Goal: Task Accomplishment & Management: Manage account settings

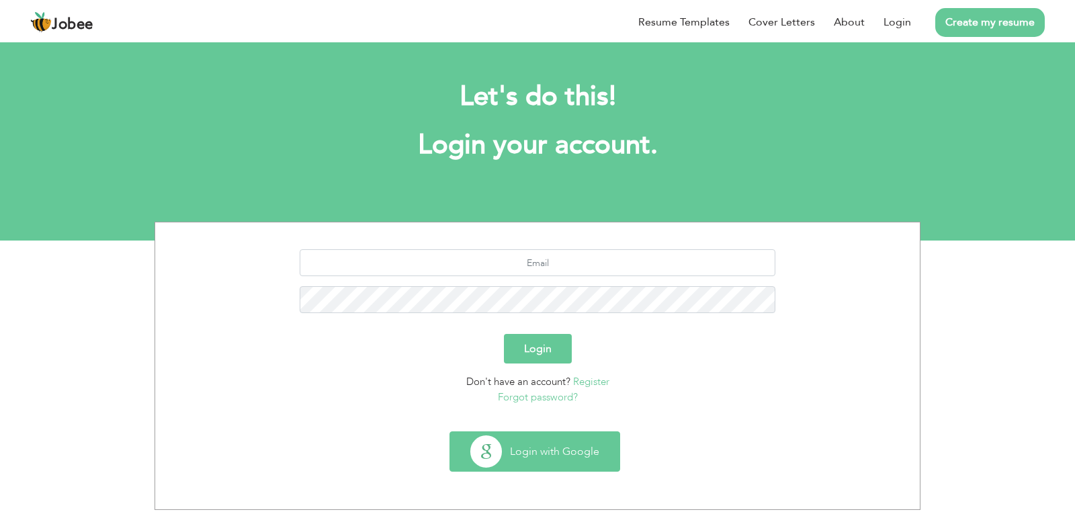
click at [542, 455] on button "Login with Google" at bounding box center [534, 451] width 169 height 39
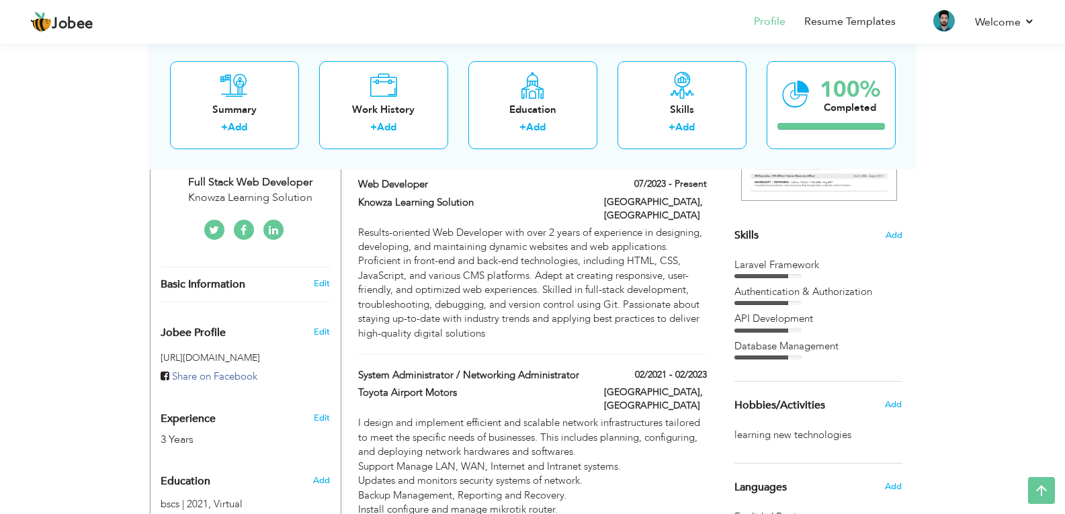
scroll to position [20, 0]
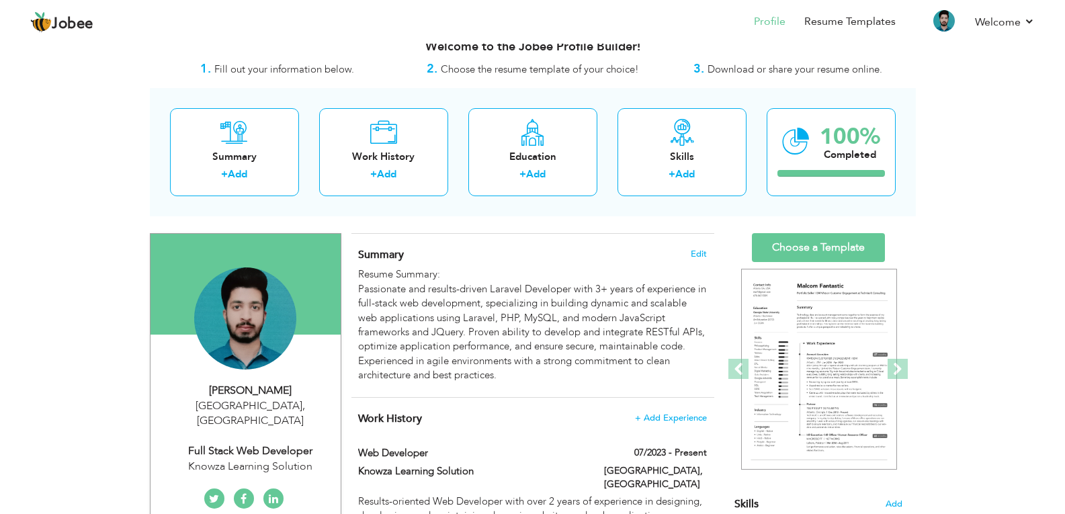
click at [700, 248] on h4 "Summary Edit" at bounding box center [532, 254] width 348 height 13
click at [694, 253] on span "Edit" at bounding box center [699, 253] width 16 height 9
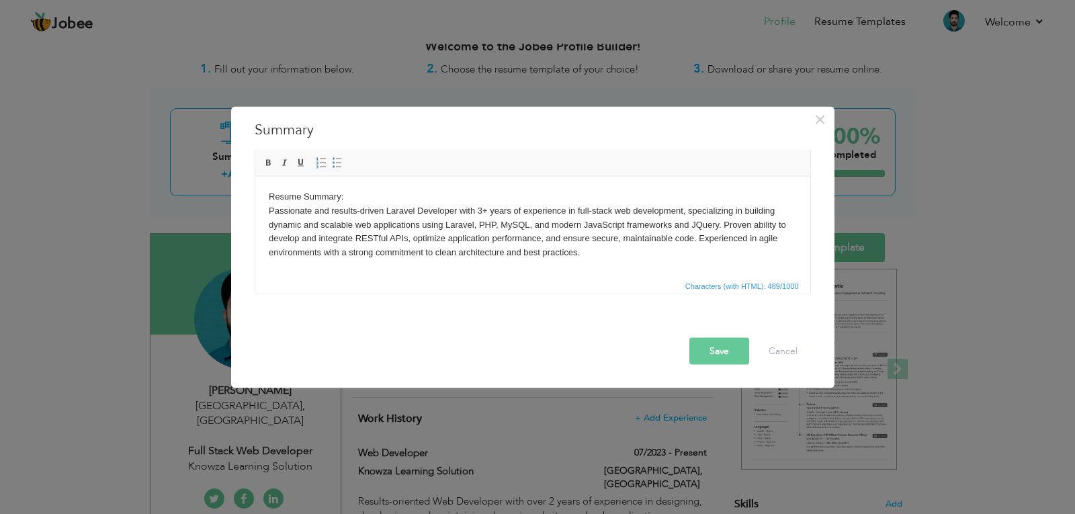
click at [360, 193] on body "Resume Summary: Passionate and results-driven Laravel Developer with 3+ years o…" at bounding box center [532, 225] width 528 height 70
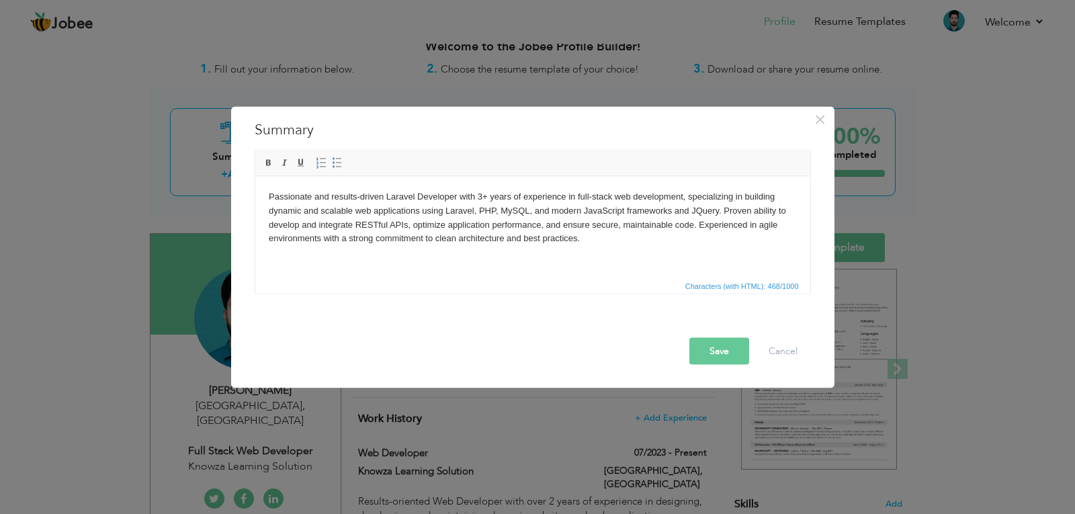
click at [721, 349] on button "Save" at bounding box center [719, 350] width 60 height 27
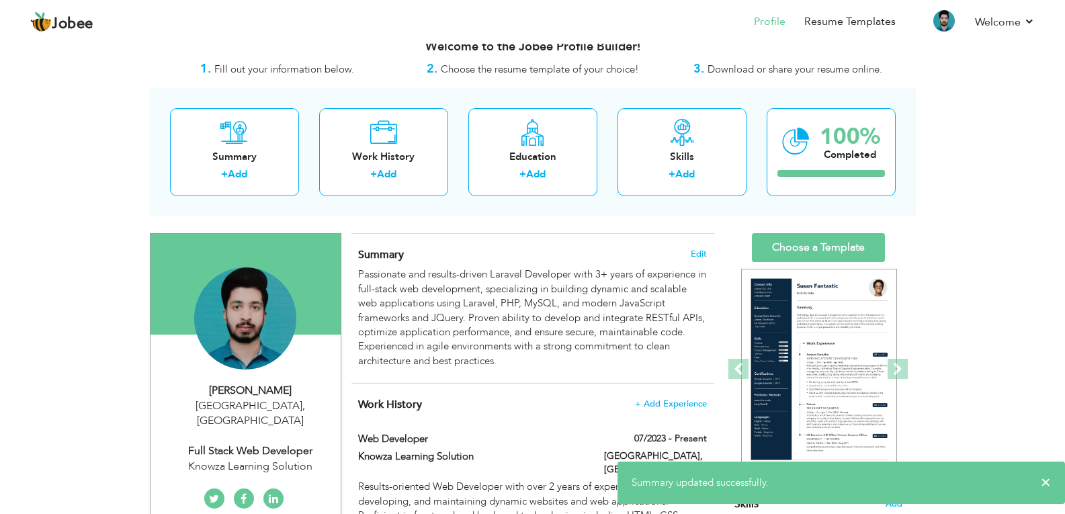
click at [525, 245] on div "Summary Edit Passionate and results-driven Laravel Developer with 3+ years of e…" at bounding box center [532, 308] width 363 height 149
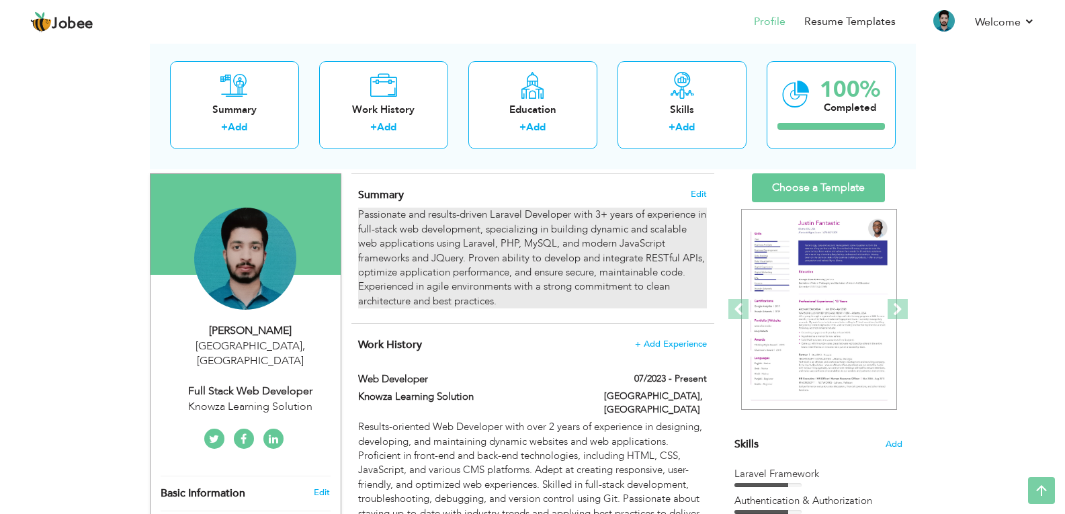
scroll to position [0, 0]
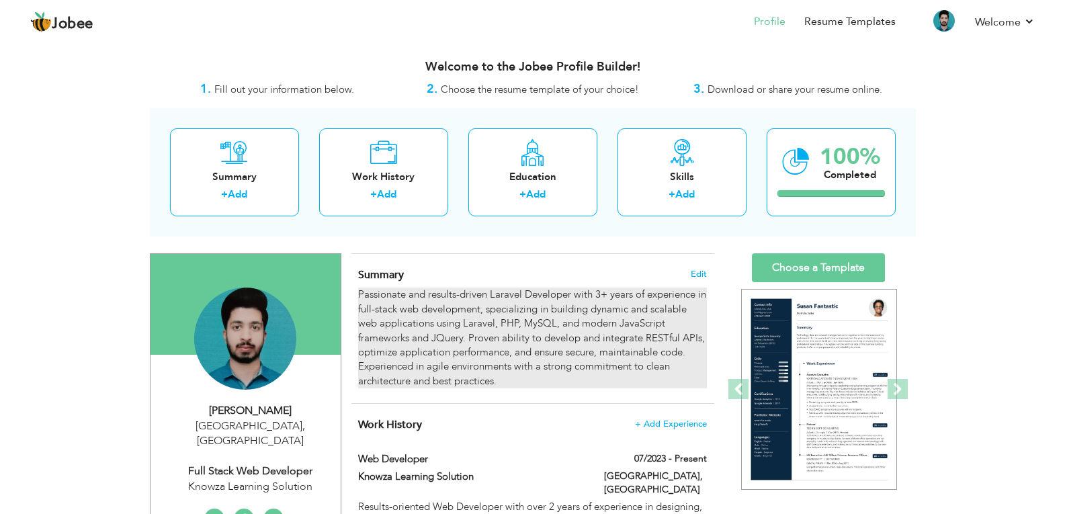
click at [571, 329] on div "Passionate and results-driven Laravel Developer with 3+ years of experience in …" at bounding box center [532, 338] width 348 height 101
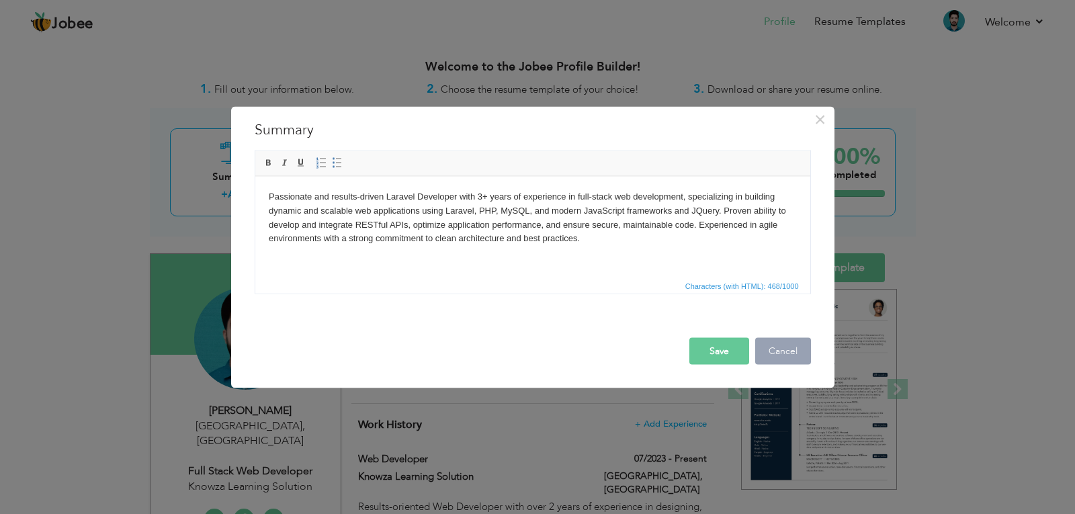
click at [771, 347] on button "Cancel" at bounding box center [783, 350] width 56 height 27
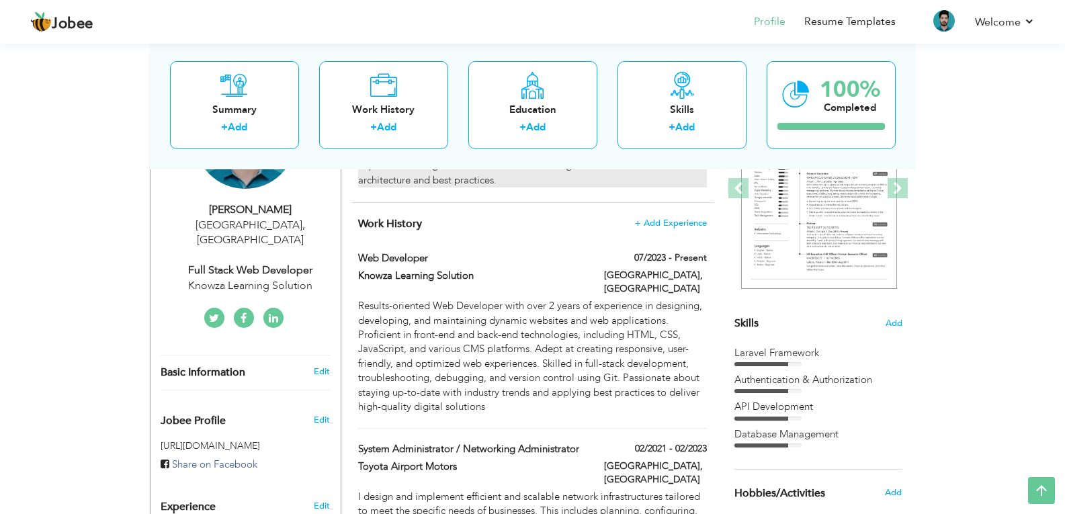
scroll to position [202, 0]
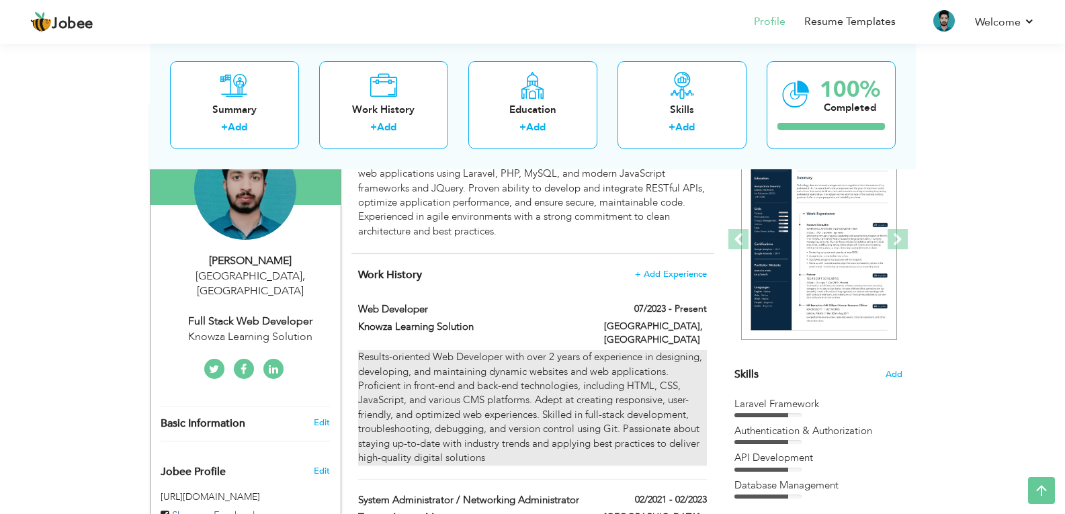
scroll to position [15, 0]
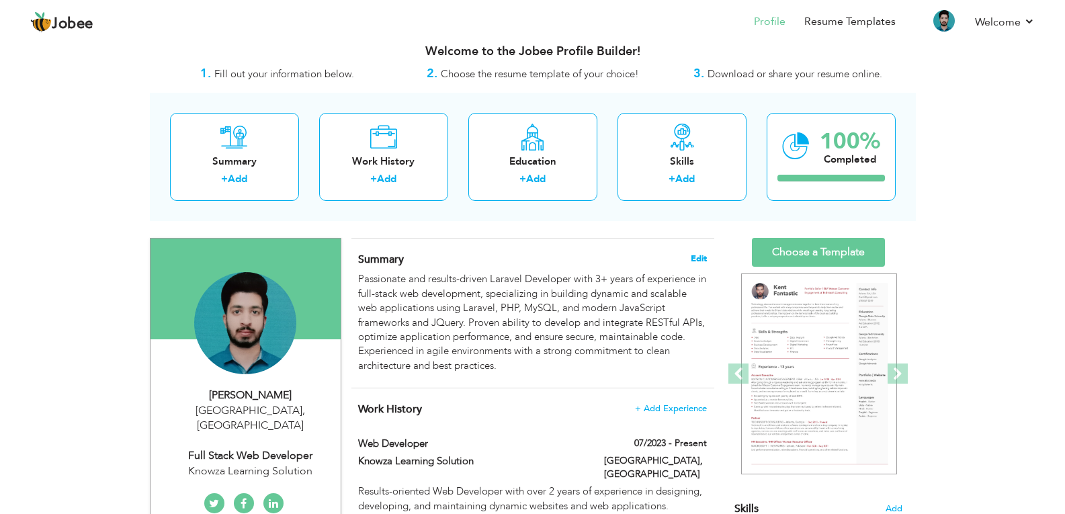
click at [694, 260] on span "Edit" at bounding box center [699, 258] width 16 height 9
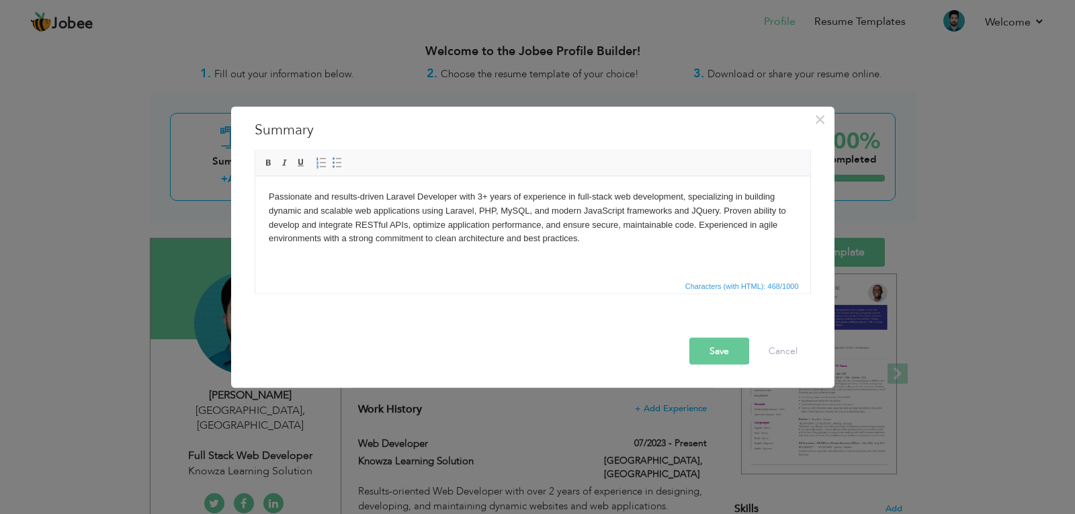
click at [417, 208] on body "Passionate and results-driven Laravel Developer with 3+ years of experience in …" at bounding box center [532, 218] width 528 height 56
click at [793, 345] on button "Cancel" at bounding box center [783, 350] width 56 height 27
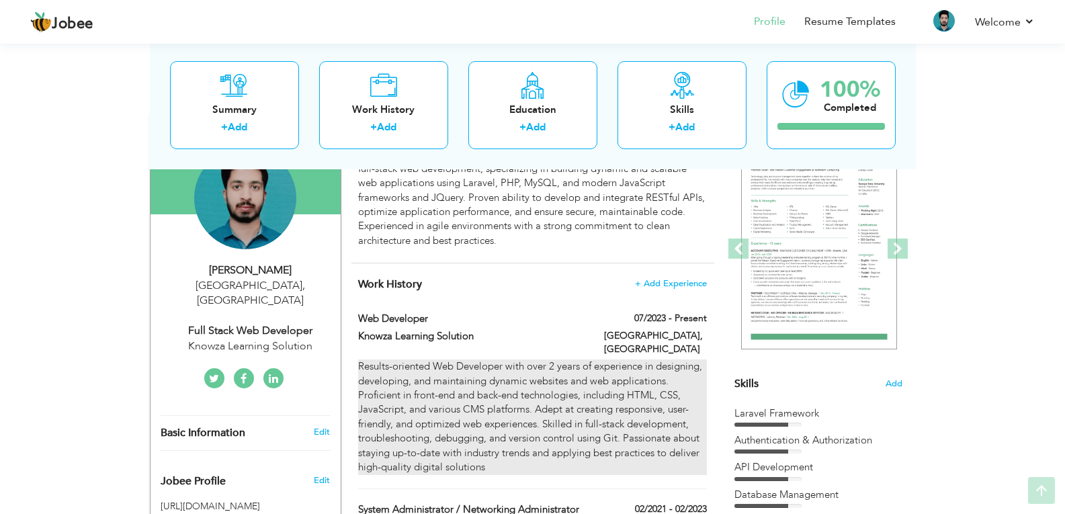
scroll to position [217, 0]
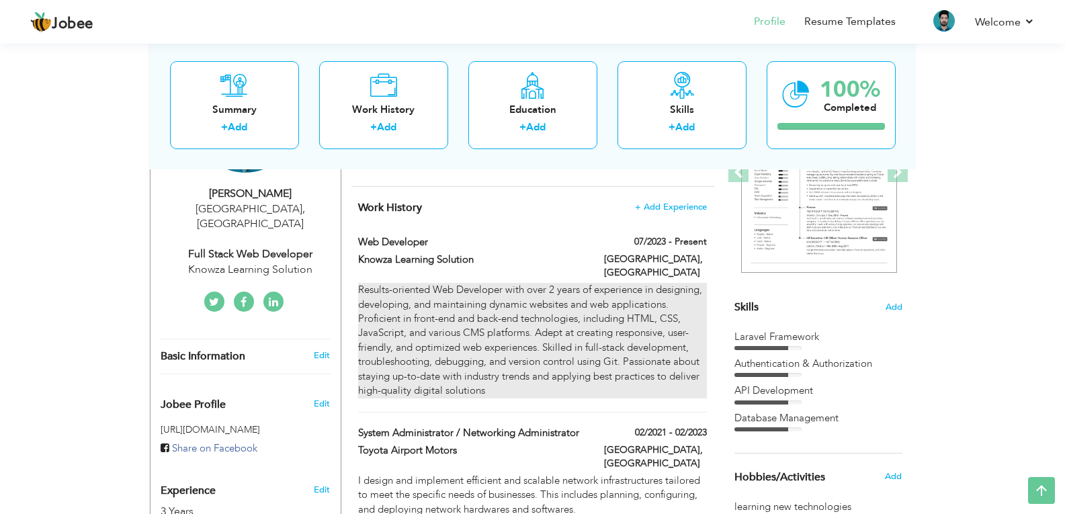
click at [546, 283] on div "Results-oriented Web Developer with over 2 years of experience in designing, de…" at bounding box center [532, 340] width 348 height 115
type input "Web developer"
type input "Knowza Learning Solution"
type input "07/2023"
type input "Pakistan"
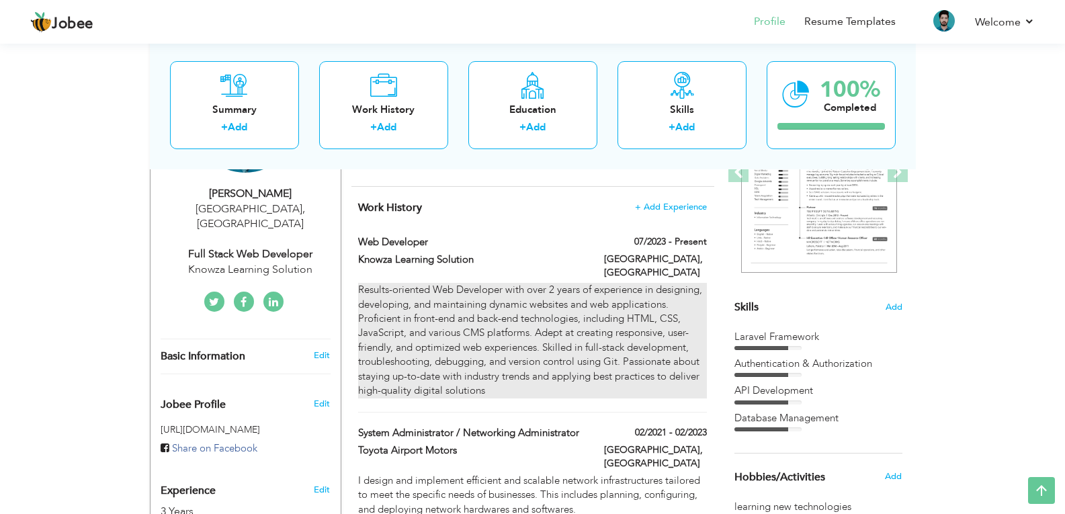
type input "Lahore"
checkbox input "true"
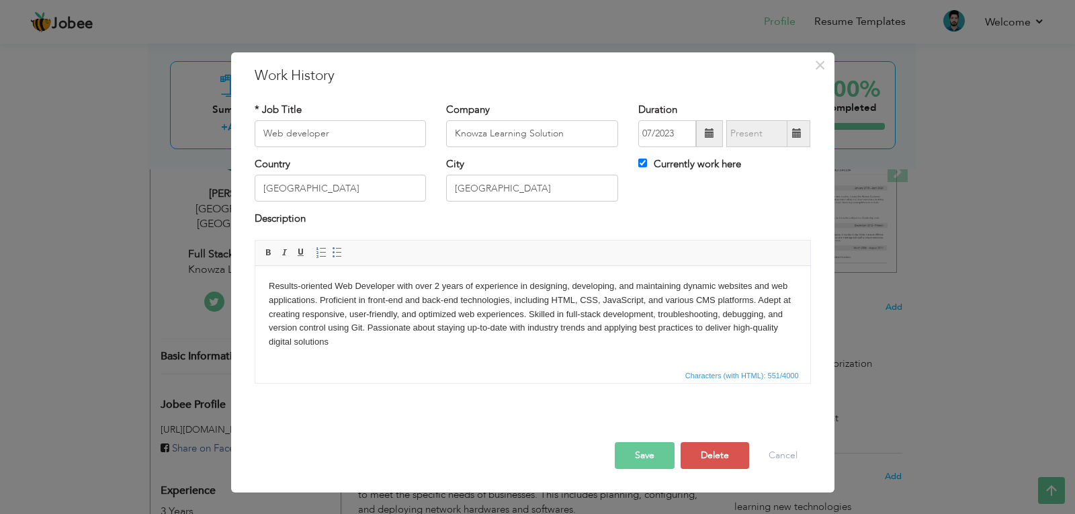
click at [439, 284] on body "Results-oriented Web Developer with over 2 years of experience in designing, de…" at bounding box center [532, 314] width 528 height 70
click at [753, 297] on body "Results-oriented Web Developer with over 3 years of experience in designing, de…" at bounding box center [532, 314] width 528 height 70
click at [465, 349] on html "Results-oriented Web Developer with over 3 years of experience in designing, de…" at bounding box center [532, 313] width 555 height 97
click at [653, 454] on button "Save" at bounding box center [645, 455] width 60 height 27
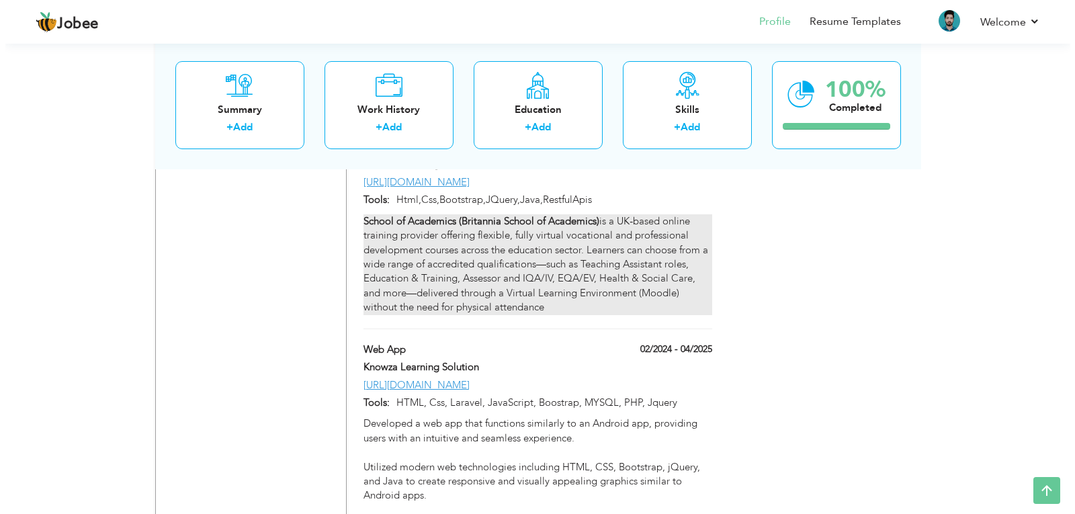
scroll to position [1158, 0]
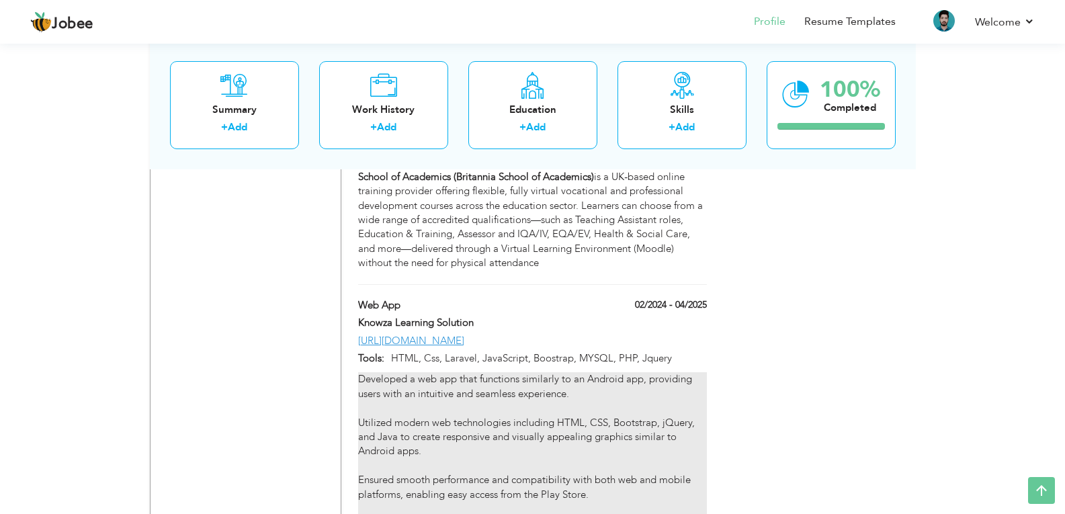
click at [632, 388] on div "Developed a web app that functions similarly to an Android app, providing users…" at bounding box center [532, 458] width 348 height 173
type input "Web App"
type input "Knowza Learning Solution"
type input "02/2024"
type input "04/2025"
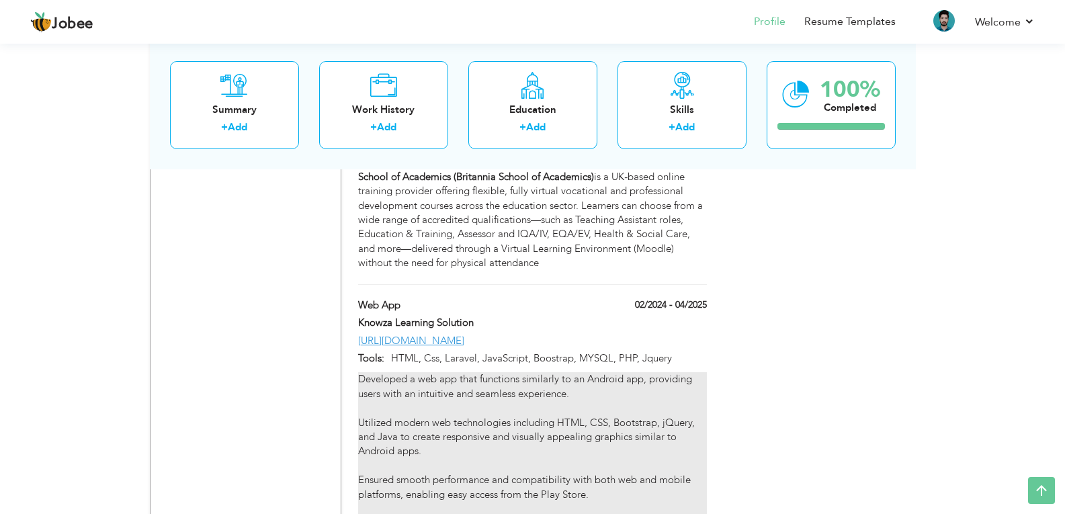
type input "https://bsa.smashsquad.org.uk"
type input "HTML, Css, Laravel, JavaScript, Boostrap, MYSQL, PHP, Jquery"
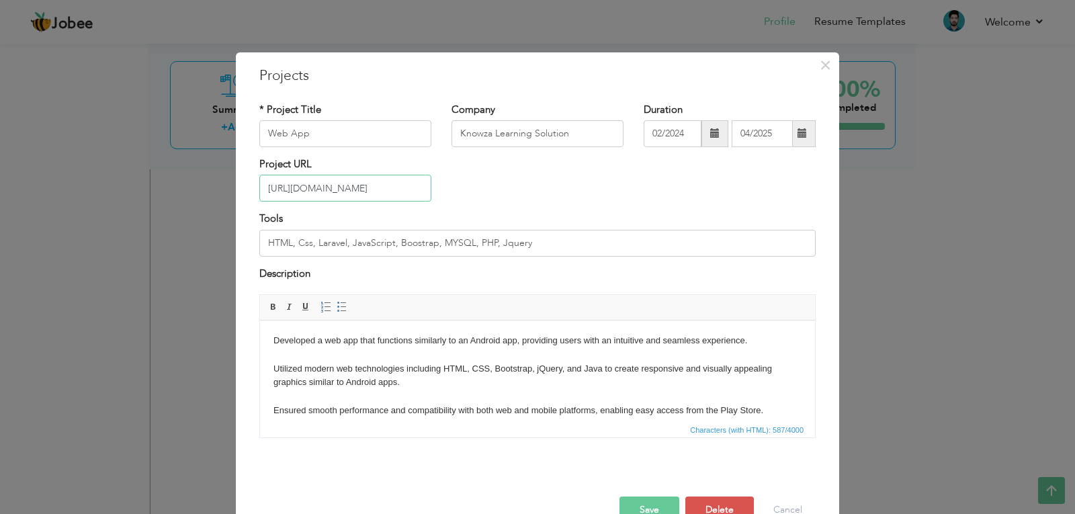
drag, startPoint x: 401, startPoint y: 190, endPoint x: 136, endPoint y: 188, distance: 264.8
click at [136, 188] on div "× Projects * Project Title Web App Company Knowza Learning Solution Tools" at bounding box center [537, 257] width 1075 height 514
paste input "app.strivex.shop/"
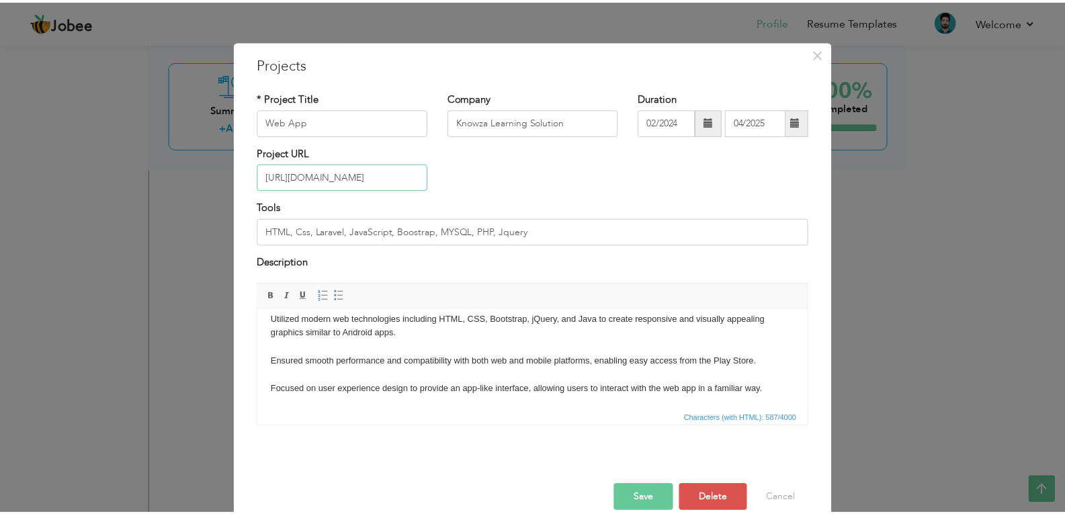
scroll to position [33, 0]
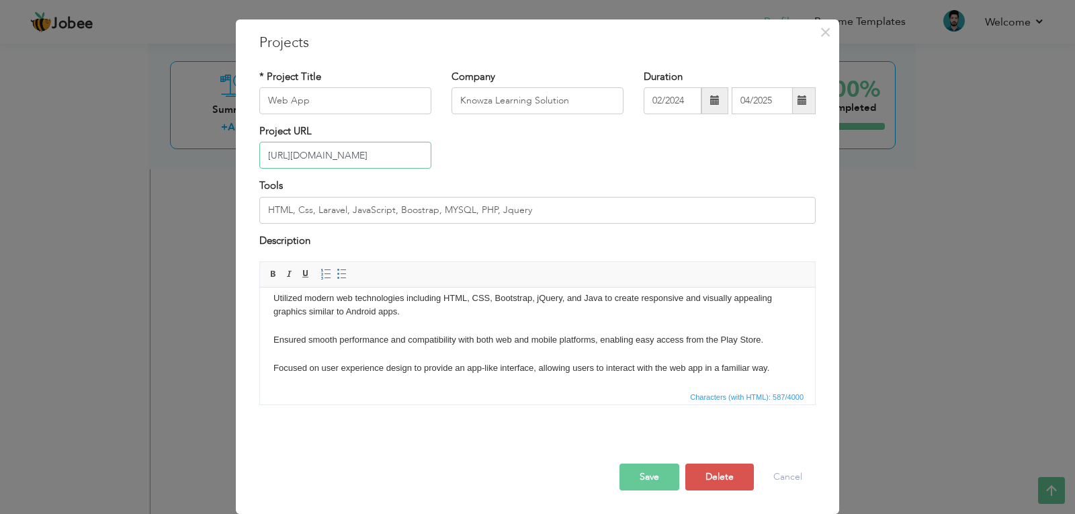
type input "https://app.strivex.shop/"
click at [650, 472] on button "Save" at bounding box center [650, 477] width 60 height 27
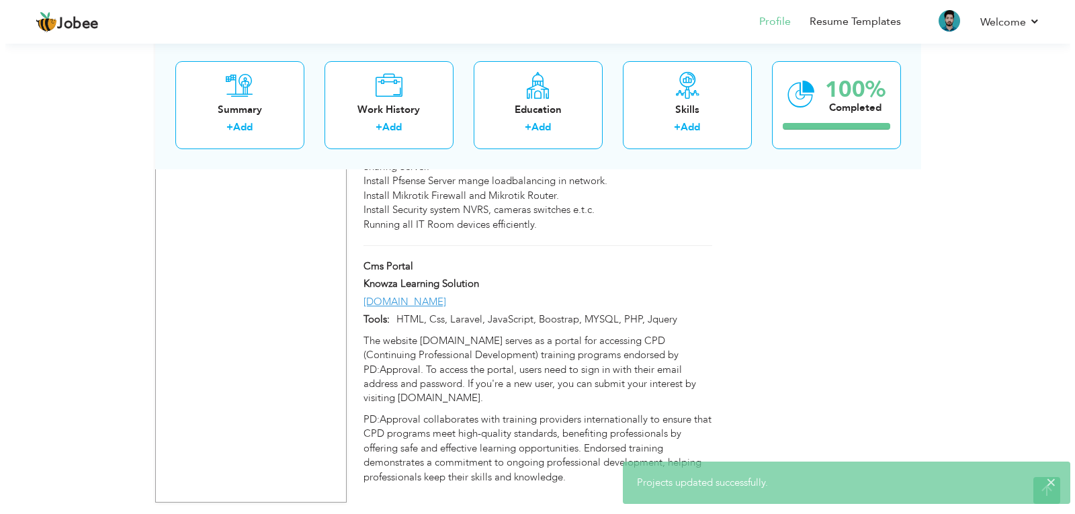
scroll to position [1695, 0]
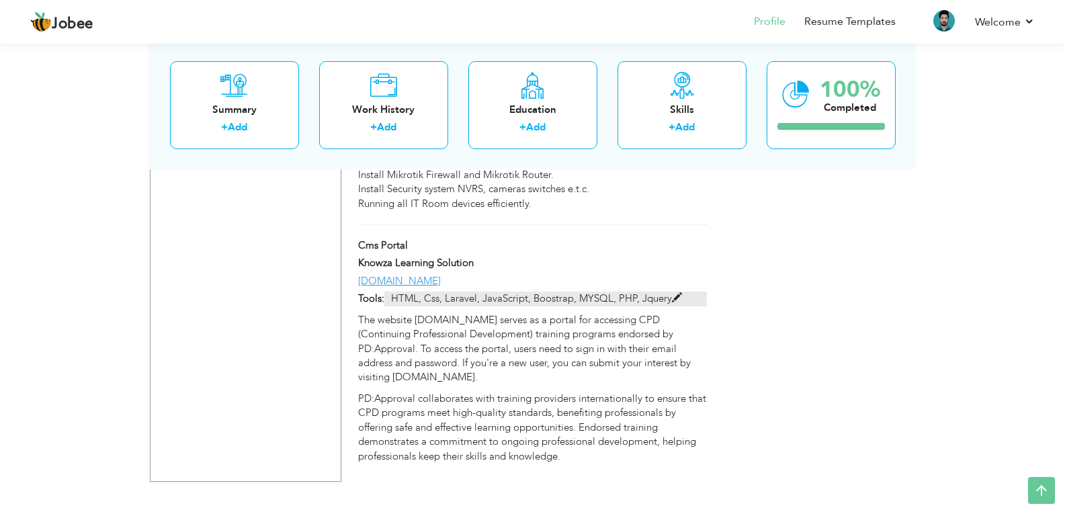
click at [679, 293] on span at bounding box center [677, 298] width 10 height 10
type input "Cms Portal"
type input "hub.cpdendorsed.com"
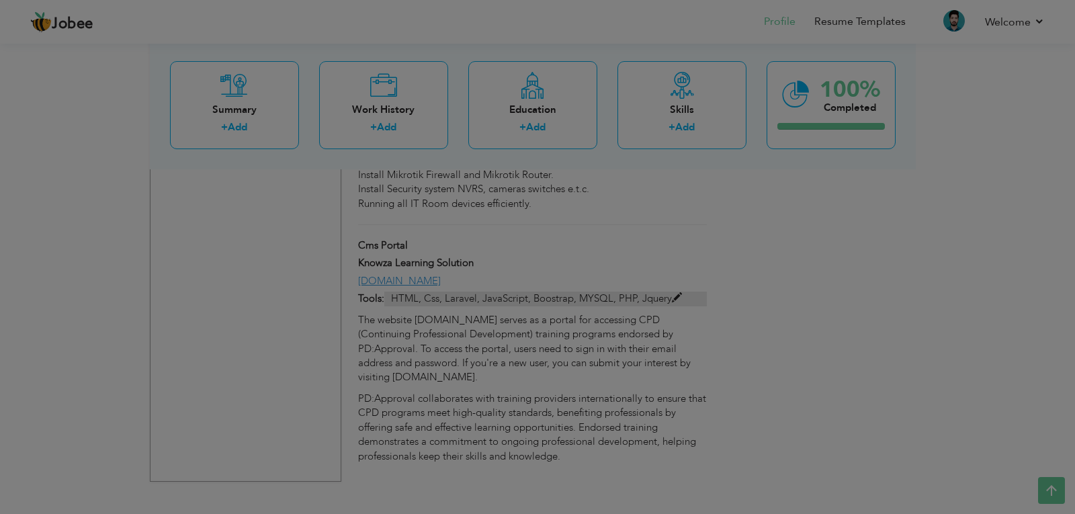
scroll to position [0, 0]
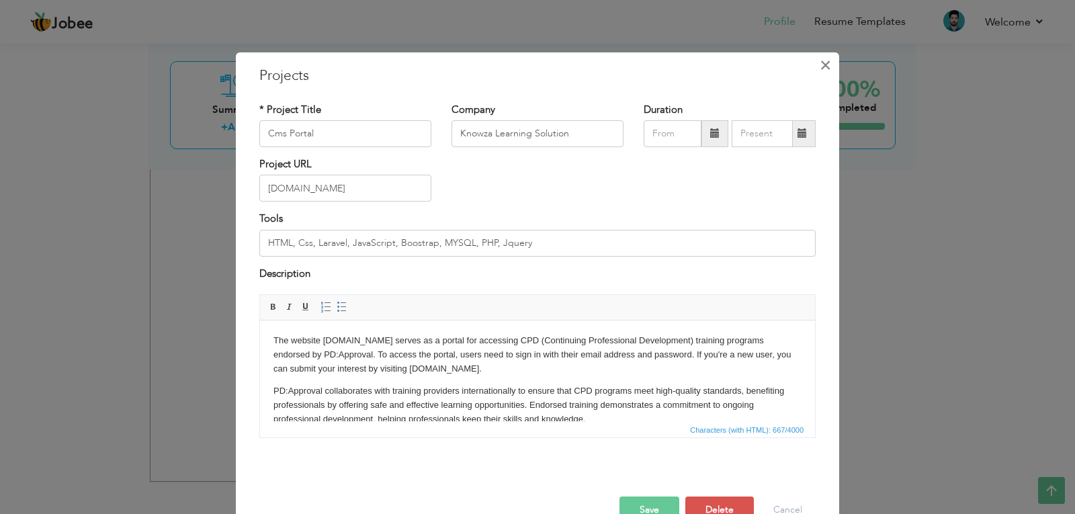
click at [824, 65] on span "×" at bounding box center [825, 65] width 11 height 24
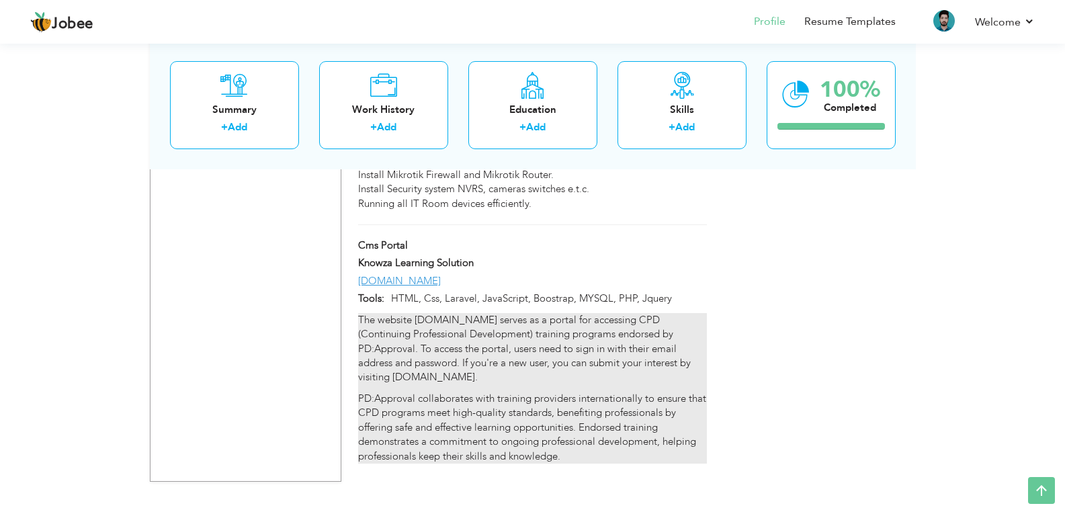
click at [683, 313] on p "The website hub.cpdendorsed.com serves as a portal for accessing CPD (Continuin…" at bounding box center [532, 349] width 348 height 72
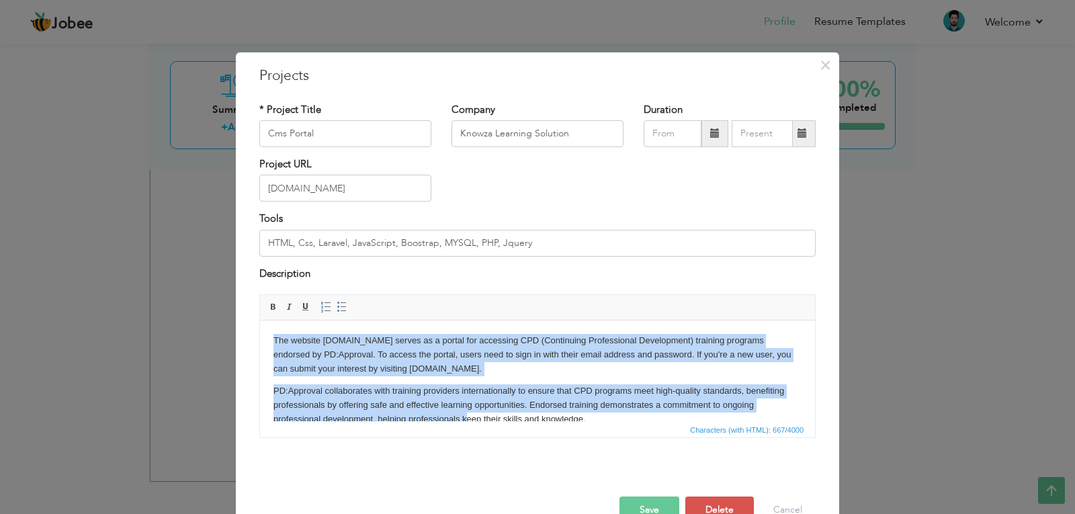
scroll to position [19, 0]
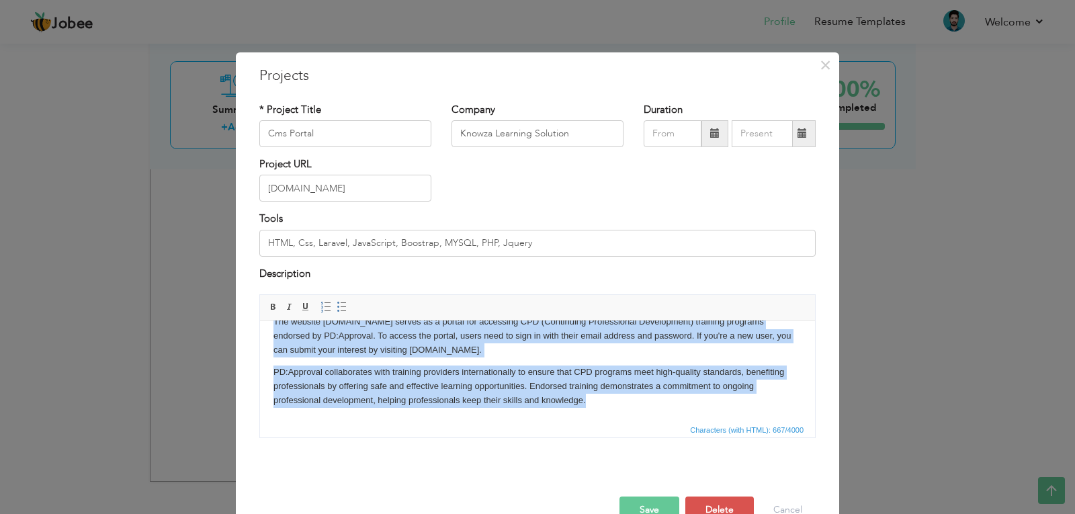
drag, startPoint x: 267, startPoint y: 335, endPoint x: 607, endPoint y: 403, distance: 347.5
click at [607, 403] on html "The website hub.cpdendorsed.com serves as a portal for accessing CPD (Continuin…" at bounding box center [537, 362] width 555 height 120
copy body "The website hub.cpdendorsed.com serves as a portal for accessing CPD (Continuin…"
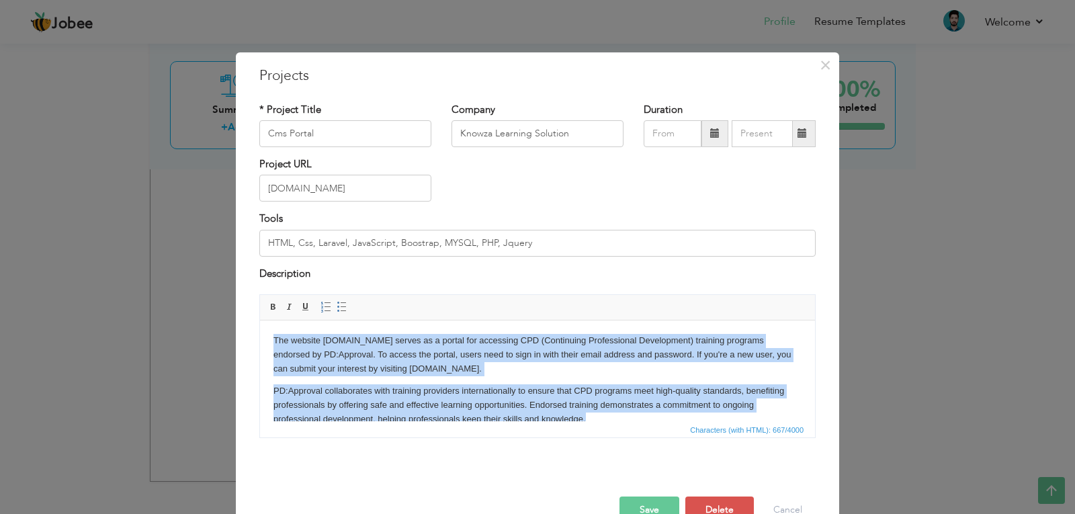
click at [402, 370] on p "The website hub.cpdendorsed.com serves as a portal for accessing CPD (Continuin…" at bounding box center [538, 355] width 528 height 42
click at [385, 358] on p "The website hub.cpdendorsed.com serves as a portal for accessing CPD (Continuin…" at bounding box center [538, 355] width 528 height 42
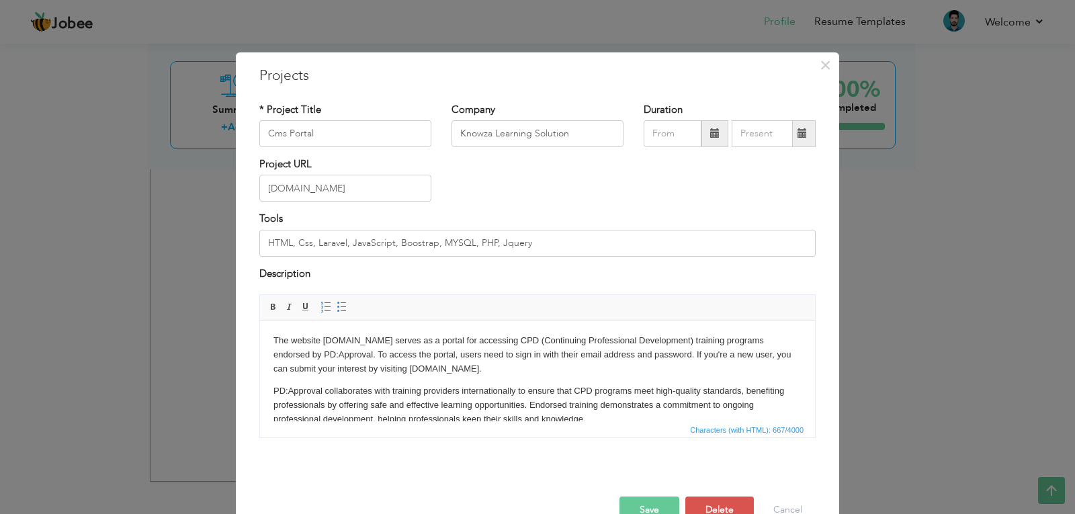
drag, startPoint x: 382, startPoint y: 361, endPoint x: 248, endPoint y: 329, distance: 138.1
click at [260, 329] on html "The website hub.cpdendorsed.com serves as a portal for accessing CPD (Continuin…" at bounding box center [537, 381] width 555 height 120
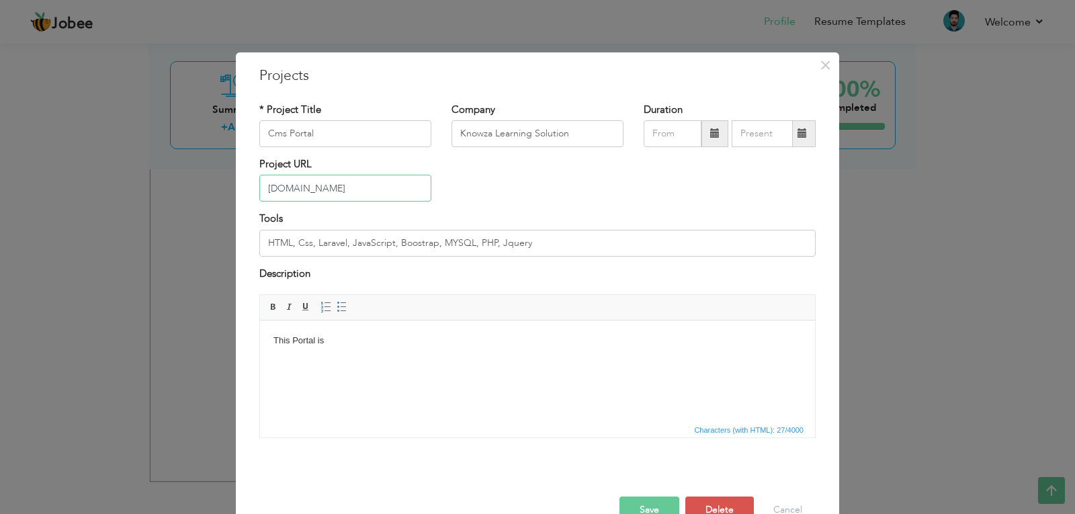
click at [399, 177] on input "hub.cpdendorsed.com" at bounding box center [345, 188] width 172 height 27
click at [419, 349] on html "This Portal is" at bounding box center [537, 341] width 555 height 41
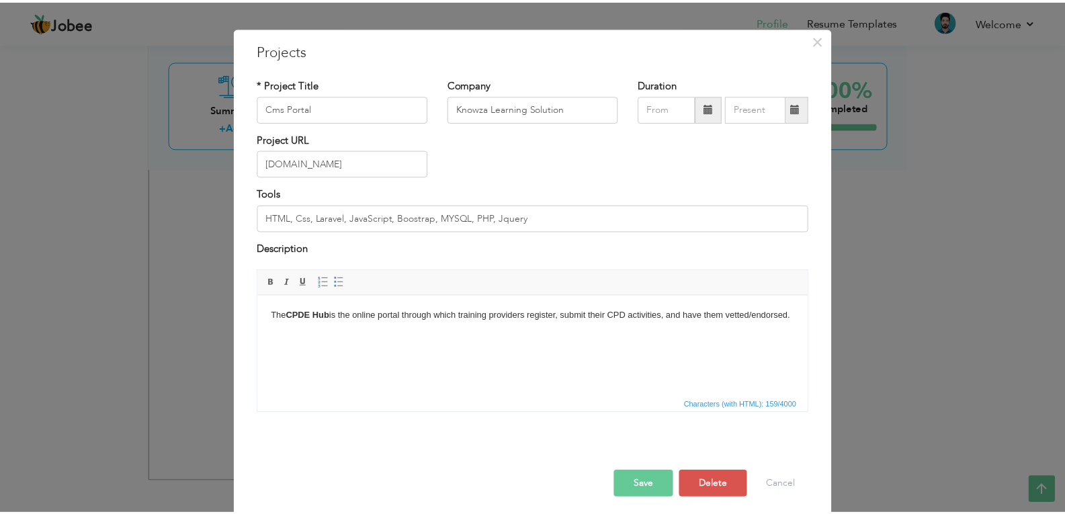
scroll to position [33, 0]
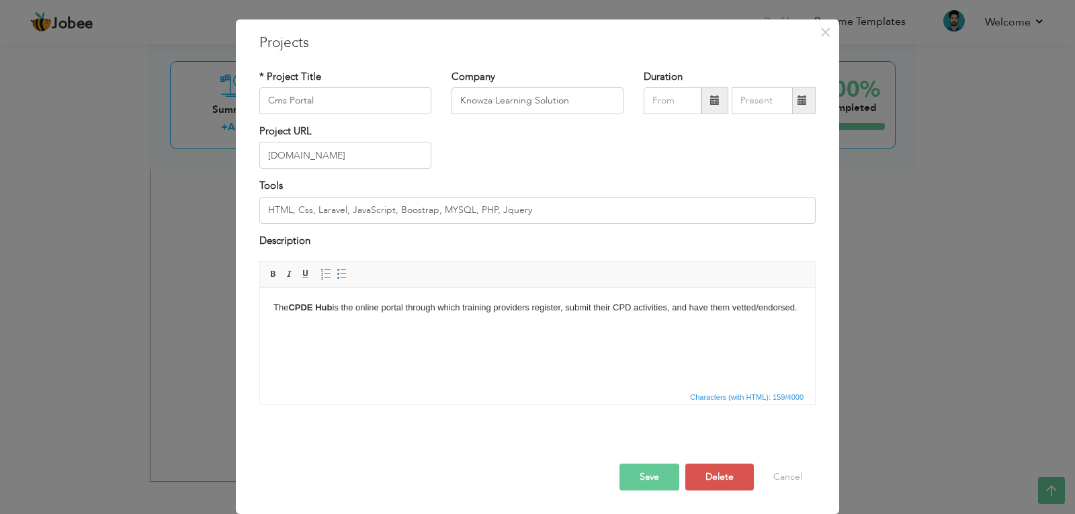
click at [639, 473] on button "Save" at bounding box center [650, 477] width 60 height 27
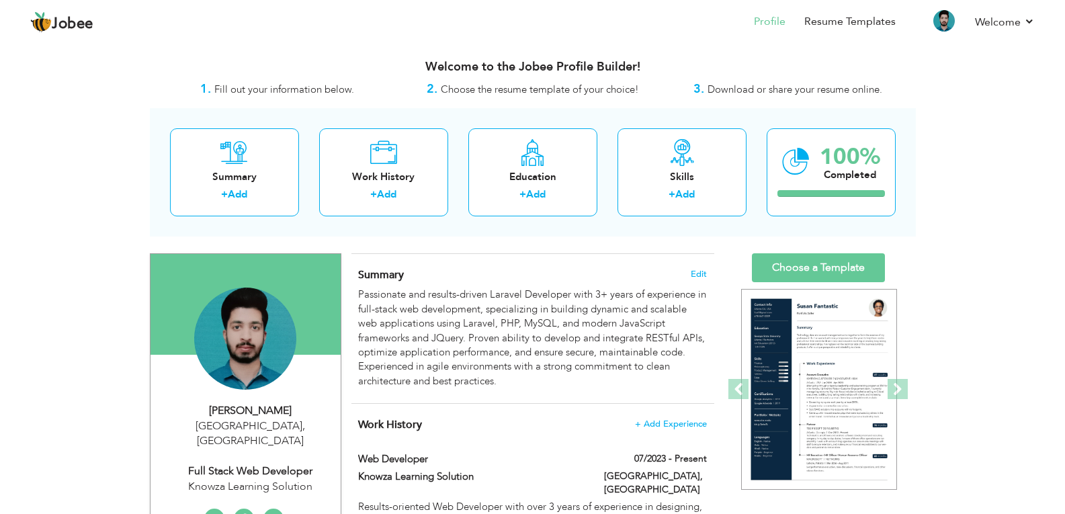
scroll to position [67, 0]
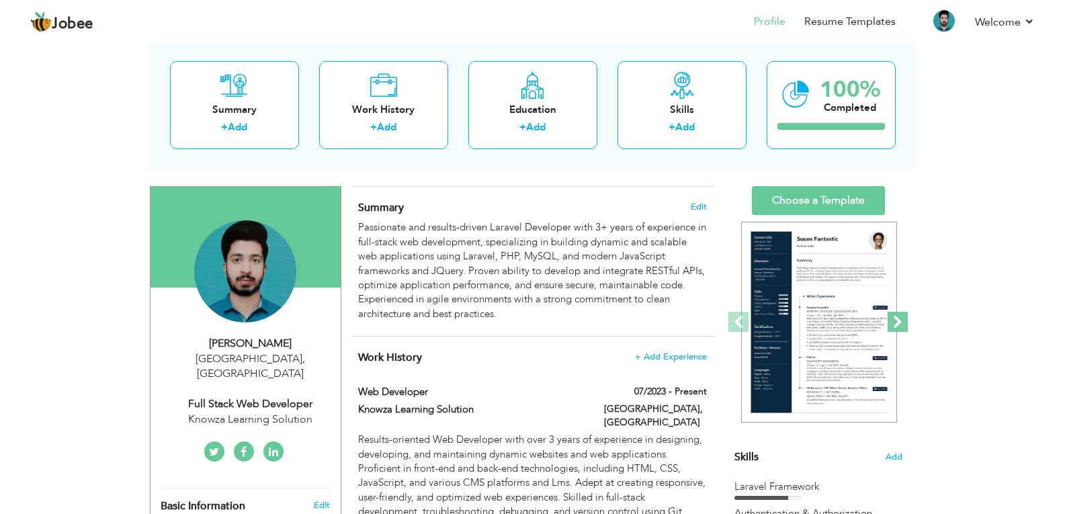
click at [896, 318] on span at bounding box center [898, 322] width 20 height 20
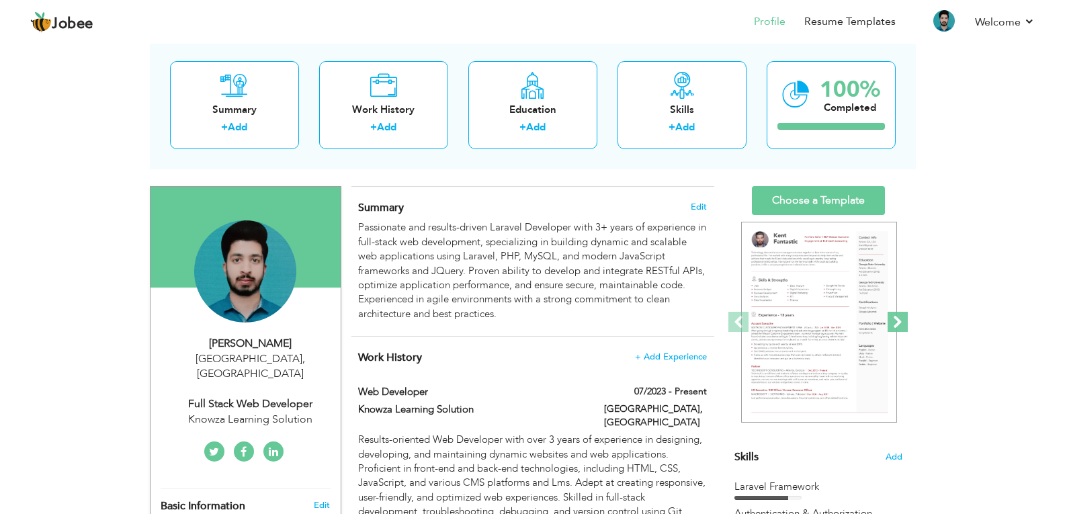
click at [893, 317] on span at bounding box center [898, 322] width 20 height 20
click at [737, 317] on span at bounding box center [738, 322] width 20 height 20
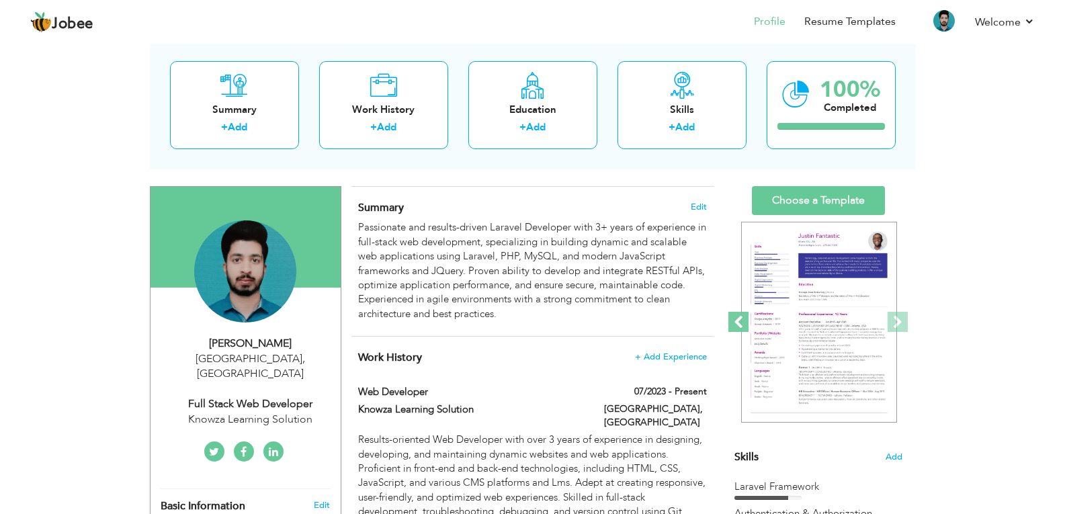
click at [737, 317] on span at bounding box center [738, 322] width 20 height 20
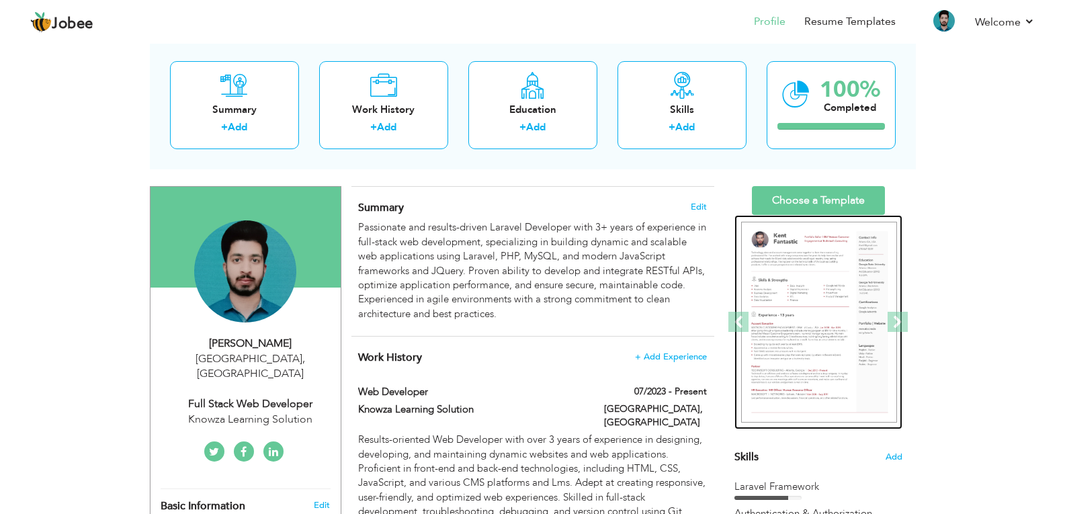
click at [808, 310] on img at bounding box center [819, 323] width 156 height 202
